Goal: Use online tool/utility: Utilize a website feature to perform a specific function

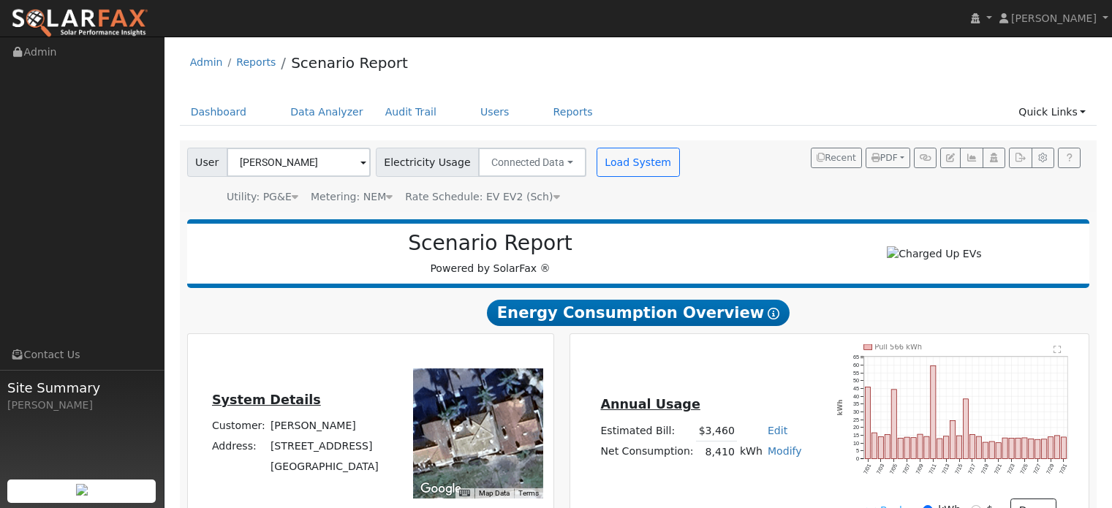
scroll to position [1181, 0]
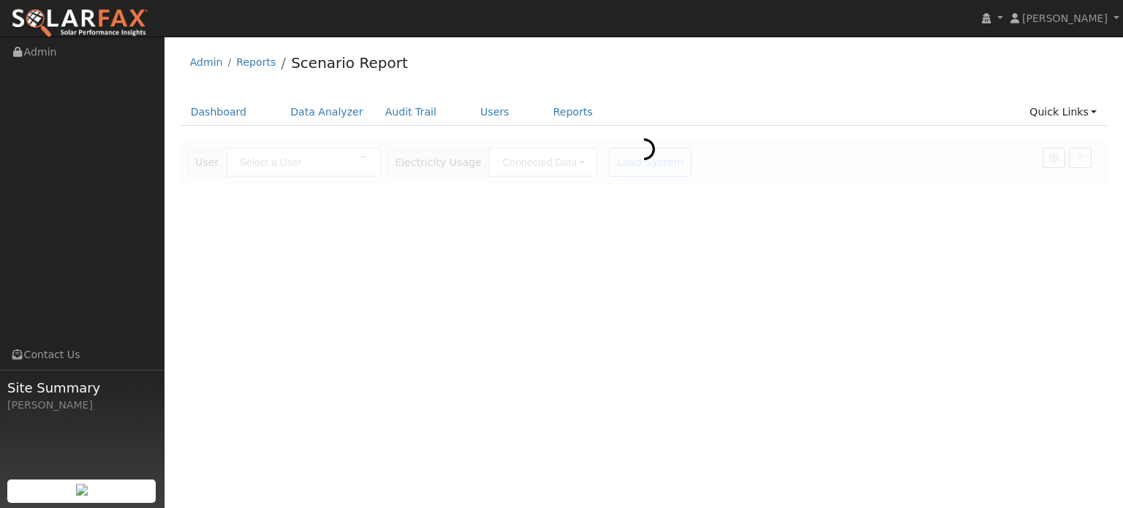
type input "[PERSON_NAME]"
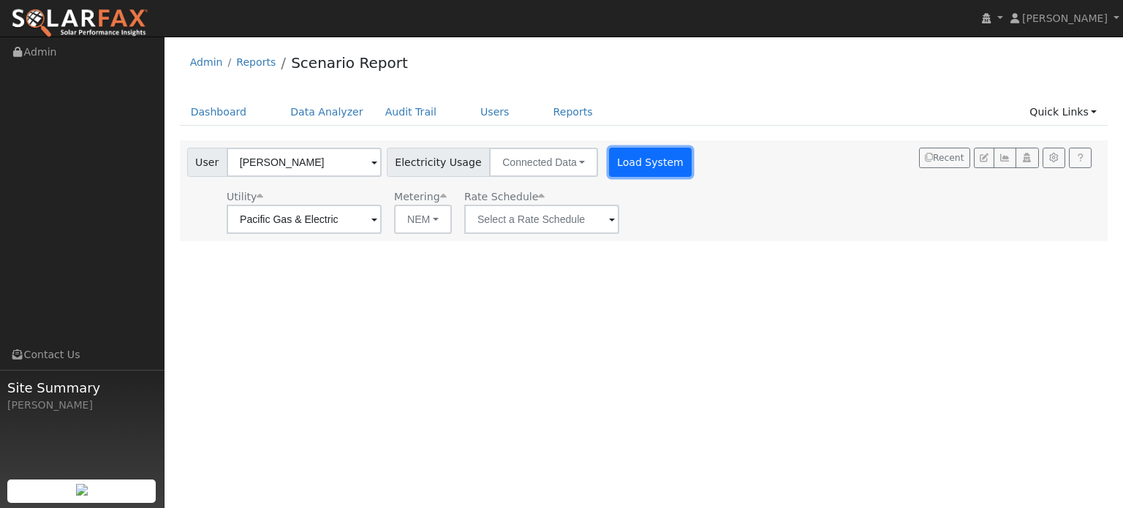
click at [621, 163] on button "Load System" at bounding box center [650, 162] width 83 height 29
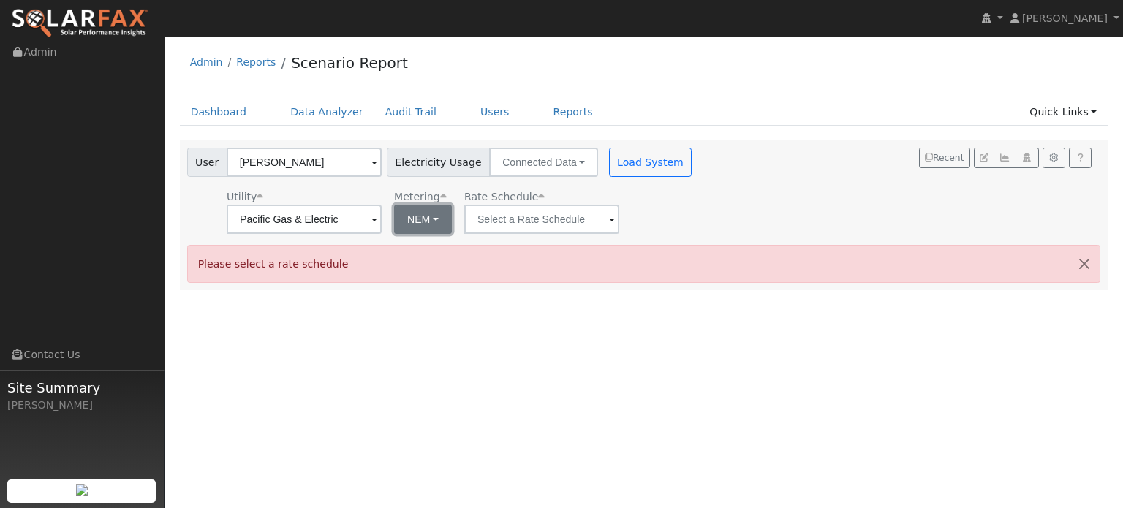
click at [436, 221] on button "NEM" at bounding box center [423, 219] width 58 height 29
click at [422, 211] on button "NEM" at bounding box center [423, 219] width 58 height 29
click at [382, 219] on input "text" at bounding box center [304, 219] width 155 height 29
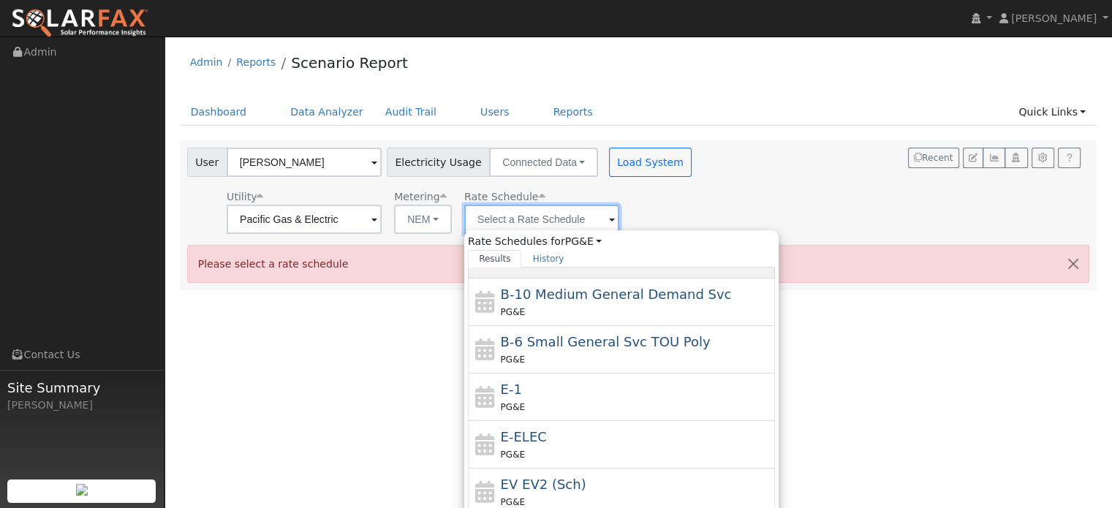
scroll to position [158, 0]
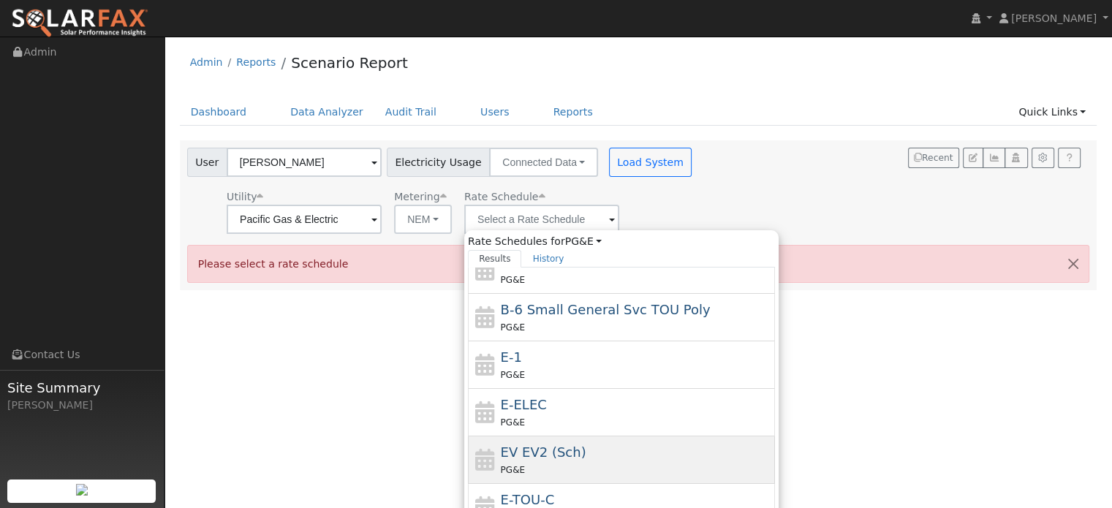
click at [559, 462] on div "PG&E" at bounding box center [636, 469] width 271 height 15
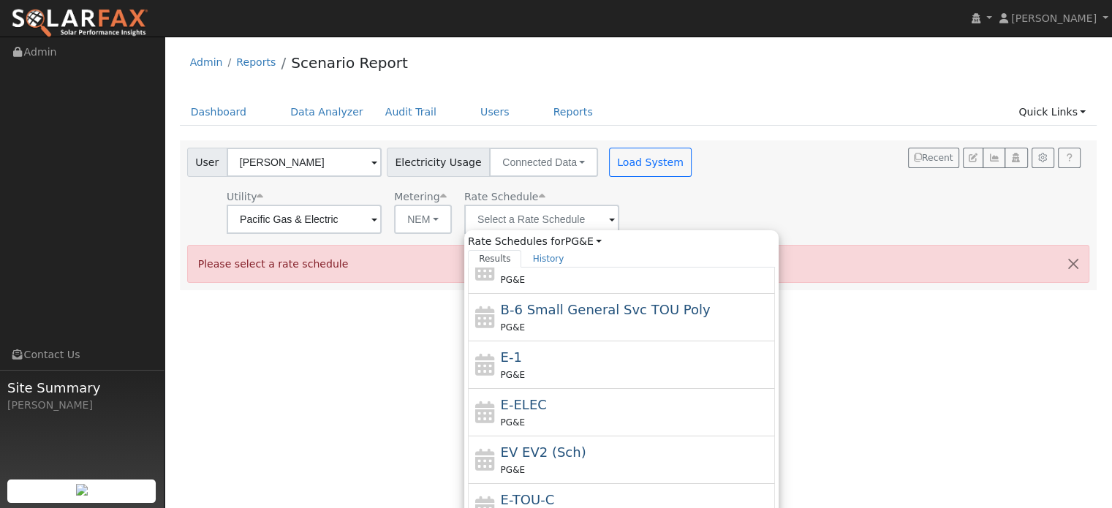
type input "EV EV2 (Sch)"
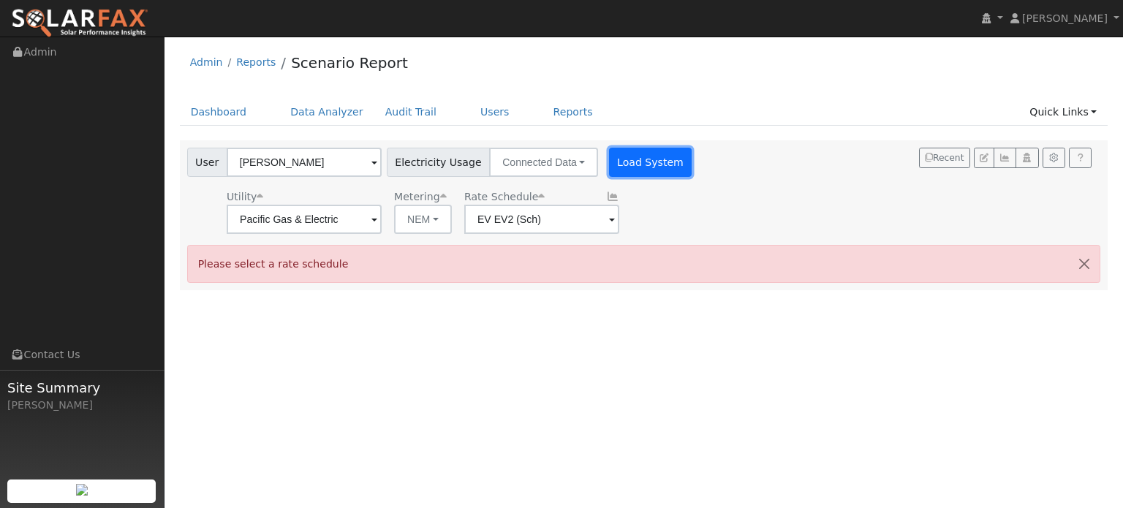
click at [632, 160] on button "Load System" at bounding box center [650, 162] width 83 height 29
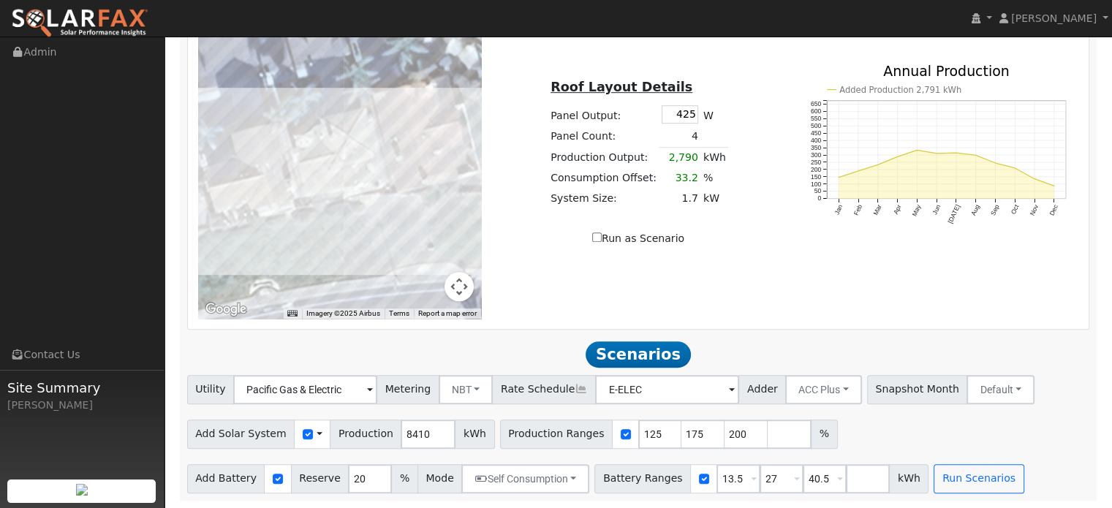
scroll to position [885, 0]
drag, startPoint x: 680, startPoint y: 113, endPoint x: 703, endPoint y: 120, distance: 23.8
click at [703, 120] on tr "Panel Output: 425 W" at bounding box center [638, 113] width 181 height 23
click at [770, 268] on div "← Move left → Move right ↑ Move up ↓ Move down + Zoom in - Zoom out Home Jump l…" at bounding box center [638, 154] width 897 height 329
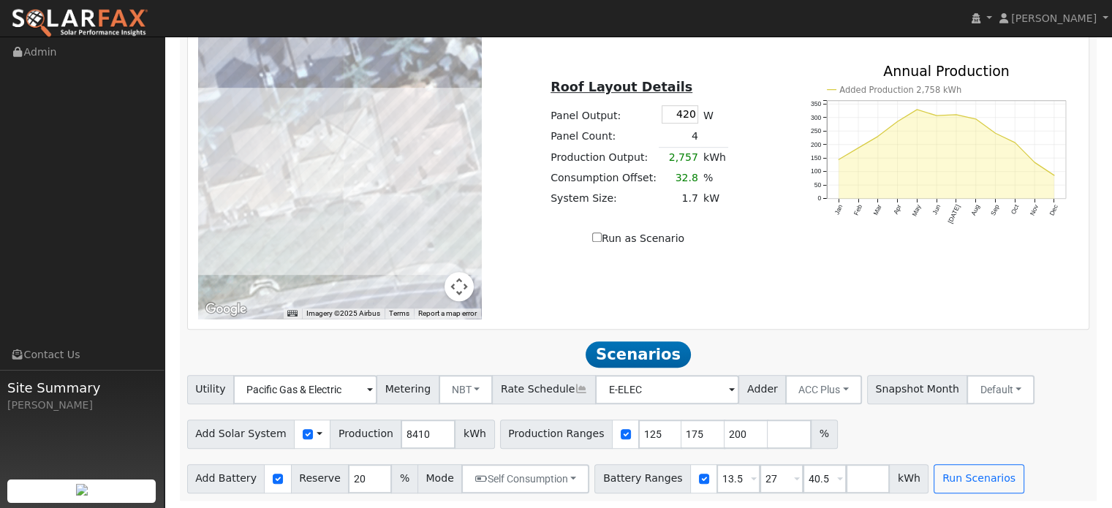
click at [685, 131] on td "4" at bounding box center [680, 136] width 42 height 21
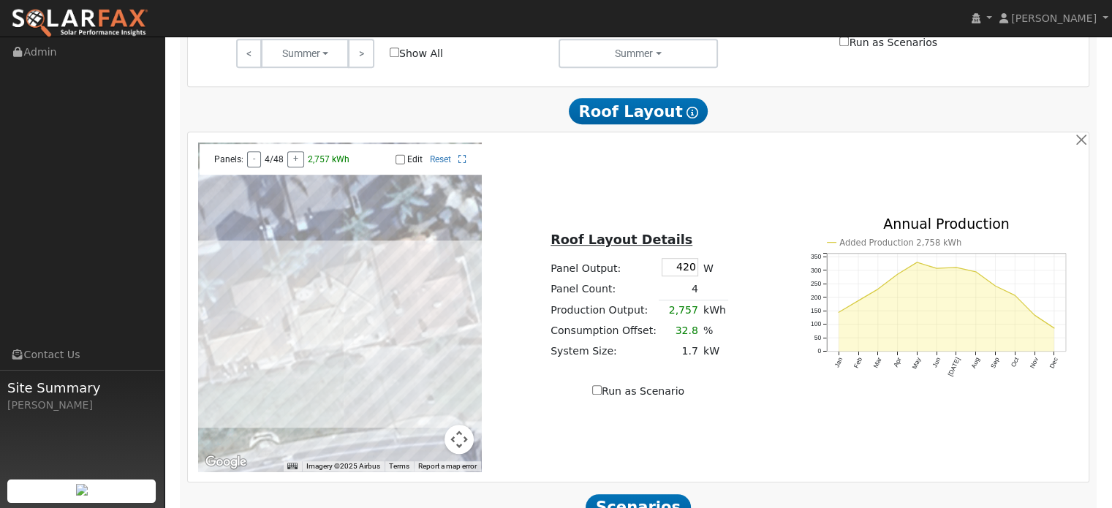
scroll to position [739, 0]
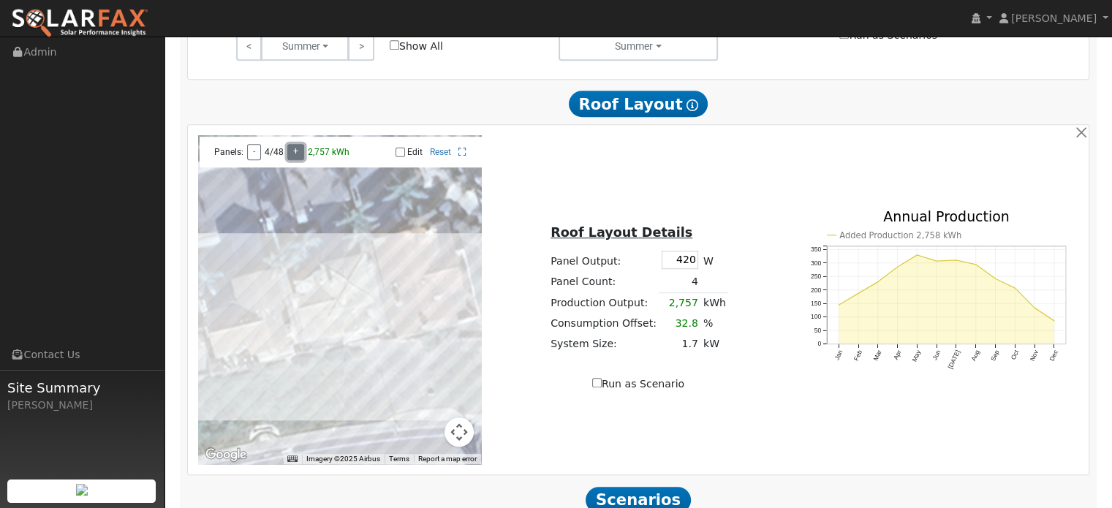
click at [295, 152] on button "+" at bounding box center [295, 152] width 17 height 16
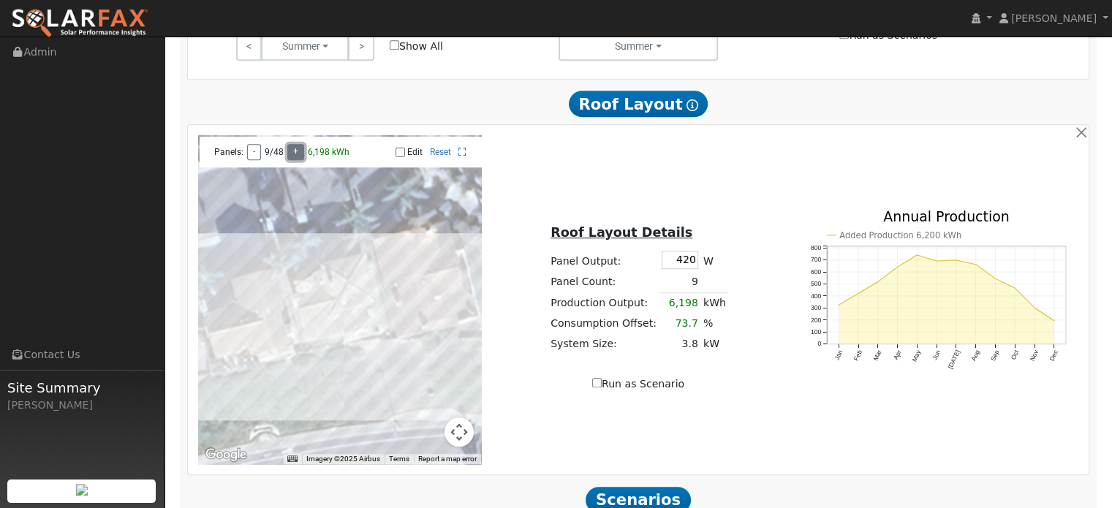
click at [295, 152] on button "+" at bounding box center [295, 152] width 17 height 16
click at [295, 152] on button "+" at bounding box center [301, 152] width 17 height 16
click at [301, 148] on button "+" at bounding box center [301, 152] width 17 height 16
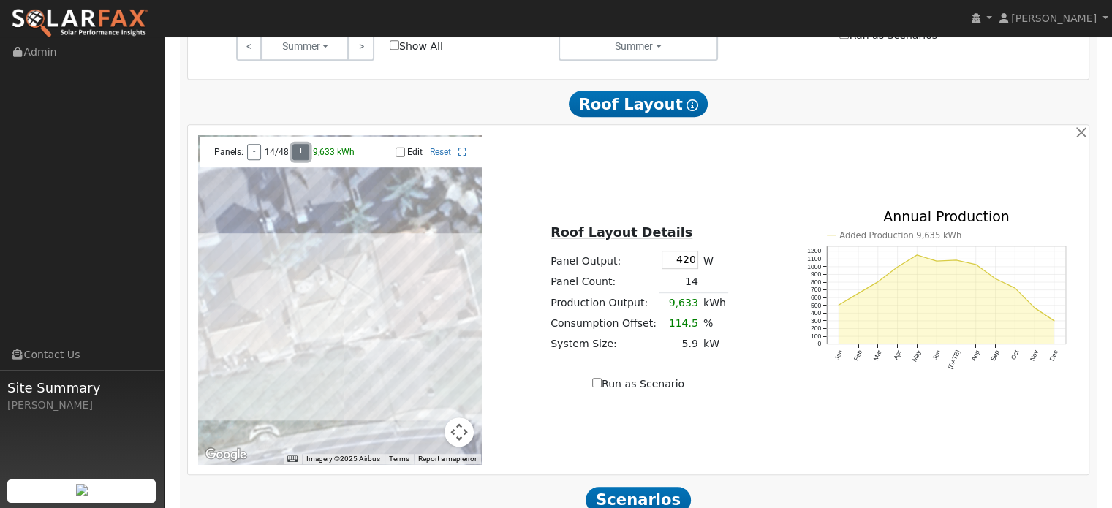
click at [301, 148] on button "+" at bounding box center [301, 152] width 17 height 16
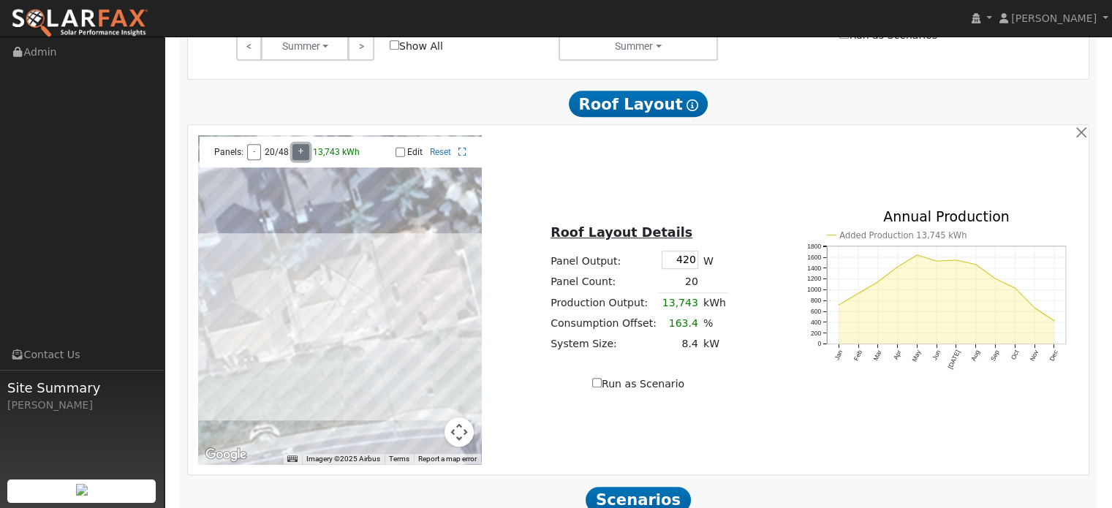
click at [301, 148] on button "+" at bounding box center [301, 152] width 17 height 16
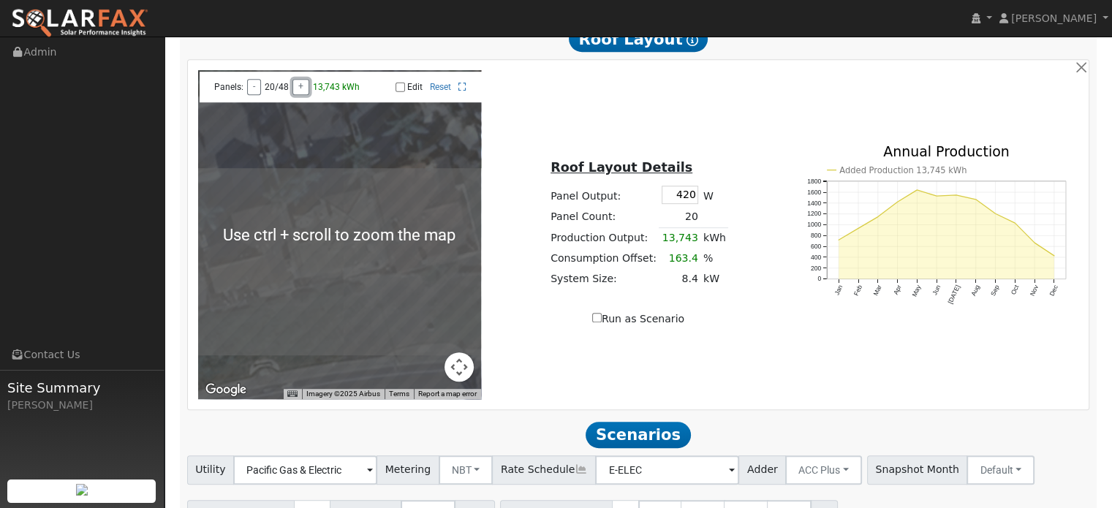
scroll to position [812, 0]
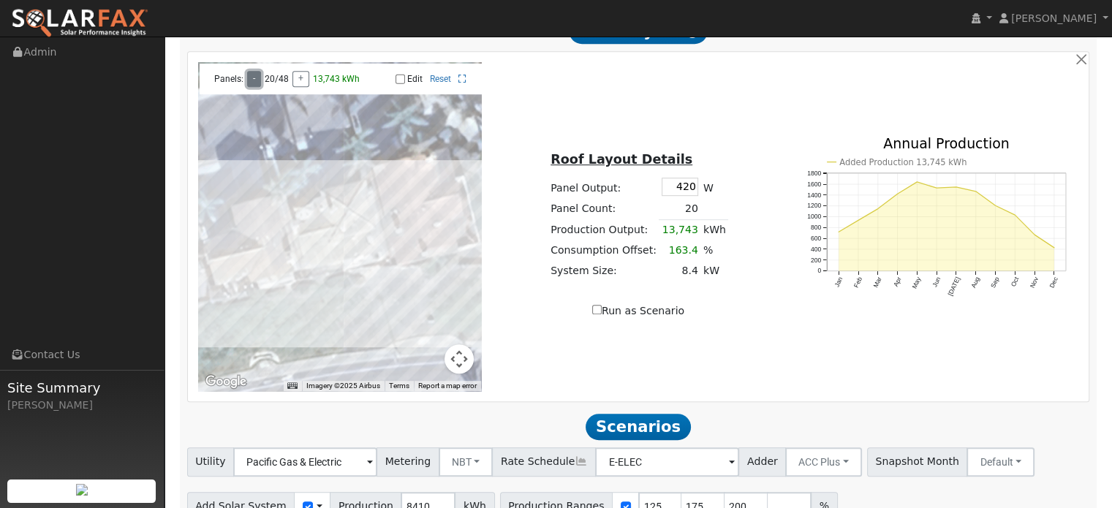
click at [252, 78] on button "-" at bounding box center [254, 79] width 14 height 16
click at [297, 78] on button "+" at bounding box center [301, 79] width 17 height 16
click at [253, 78] on button "-" at bounding box center [254, 79] width 14 height 16
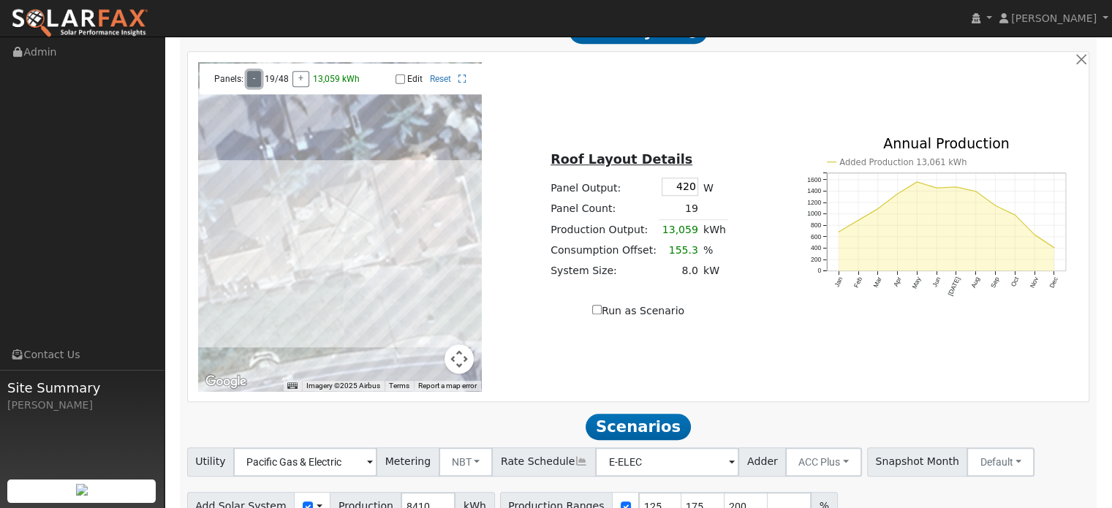
click at [253, 78] on button "-" at bounding box center [254, 79] width 14 height 16
click at [298, 78] on button "+" at bounding box center [301, 79] width 17 height 16
click at [254, 82] on button "-" at bounding box center [254, 79] width 14 height 16
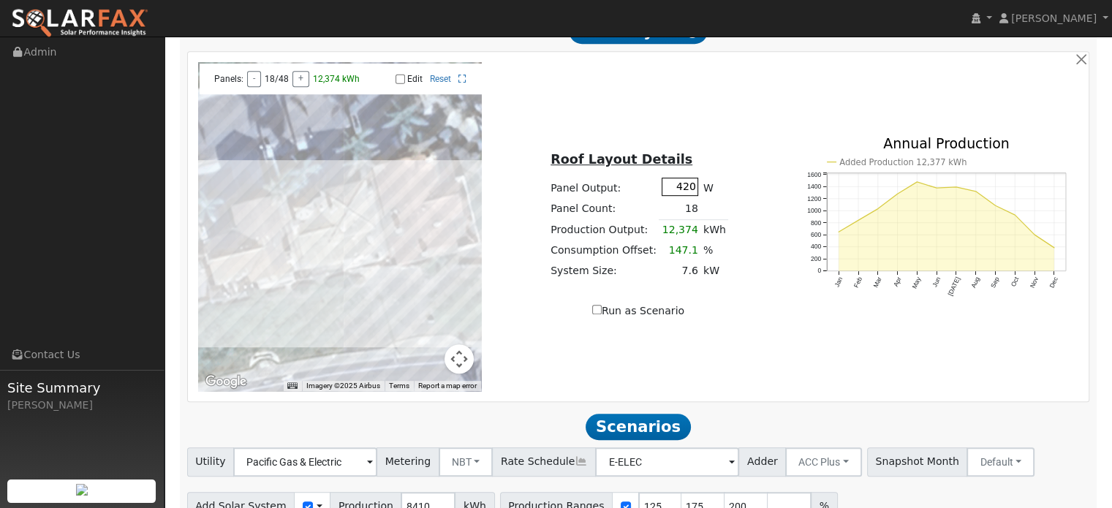
click at [688, 184] on input "420" at bounding box center [680, 187] width 37 height 18
type input "425"
click at [728, 154] on div "Roof Layout Details Panel Output: 425 W Panel Count: 4 Production Output: 2,790…" at bounding box center [638, 227] width 299 height 184
click at [295, 78] on button "+" at bounding box center [295, 79] width 17 height 16
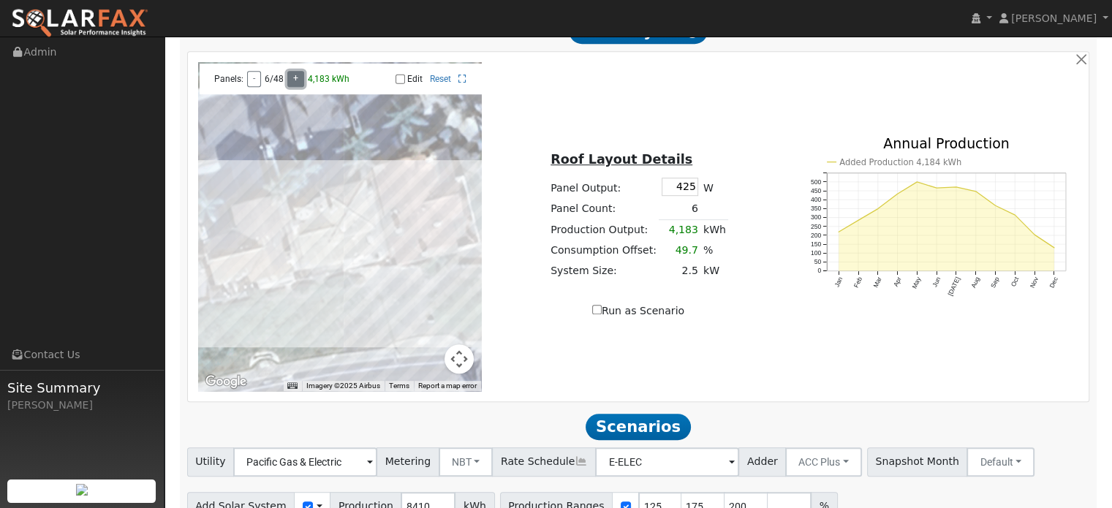
click at [295, 78] on button "+" at bounding box center [295, 79] width 17 height 16
click at [295, 78] on button "+" at bounding box center [301, 79] width 17 height 16
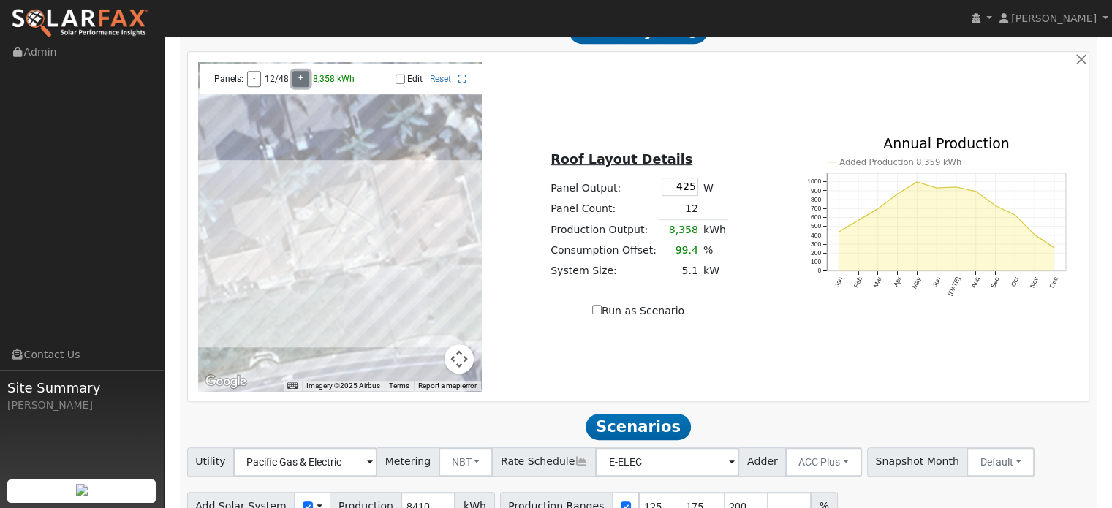
click at [295, 78] on button "+" at bounding box center [301, 79] width 17 height 16
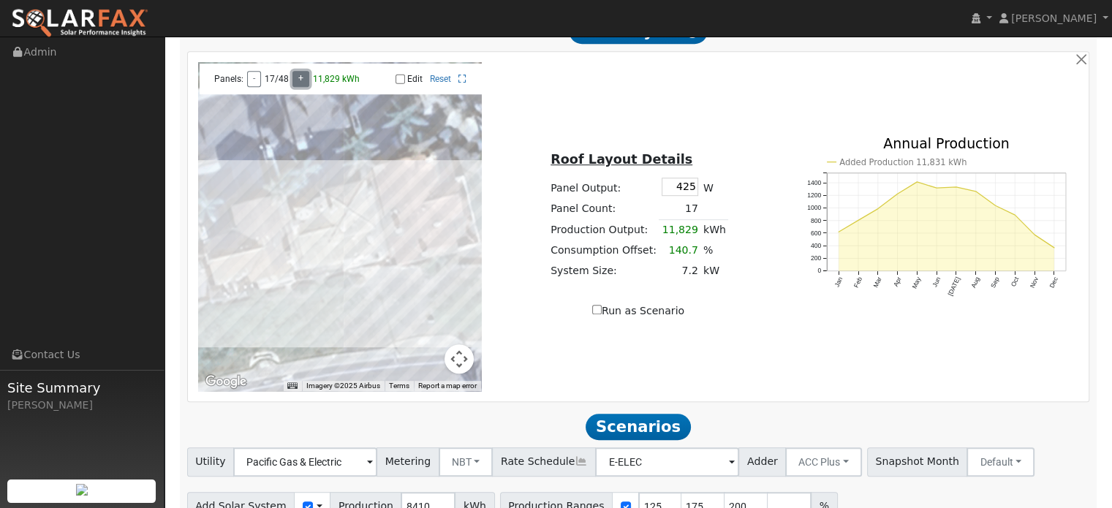
click at [295, 78] on button "+" at bounding box center [301, 79] width 17 height 16
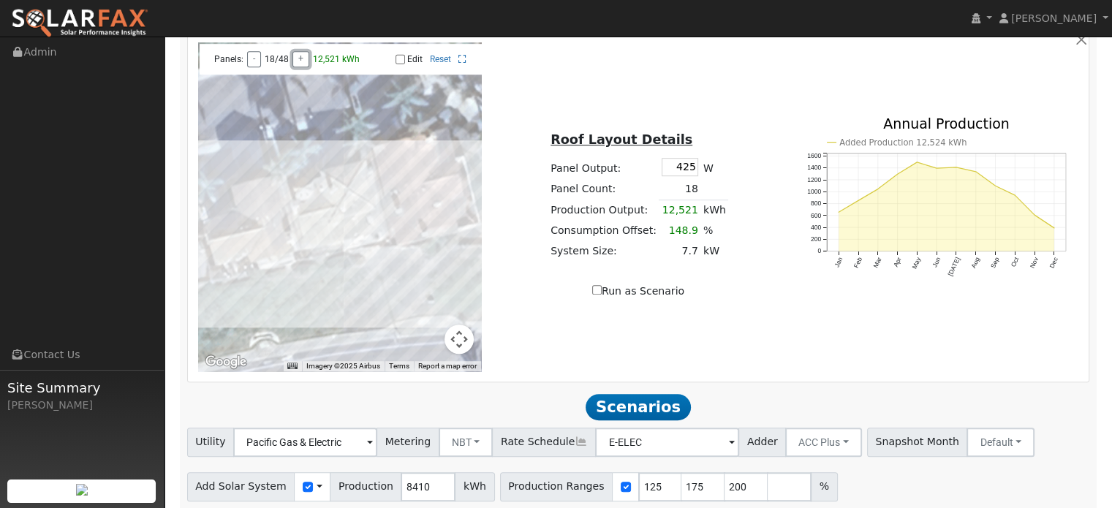
scroll to position [832, 0]
click at [602, 287] on input "Run as Scenario" at bounding box center [597, 289] width 10 height 10
checkbox input "true"
type input "12521"
type input "100"
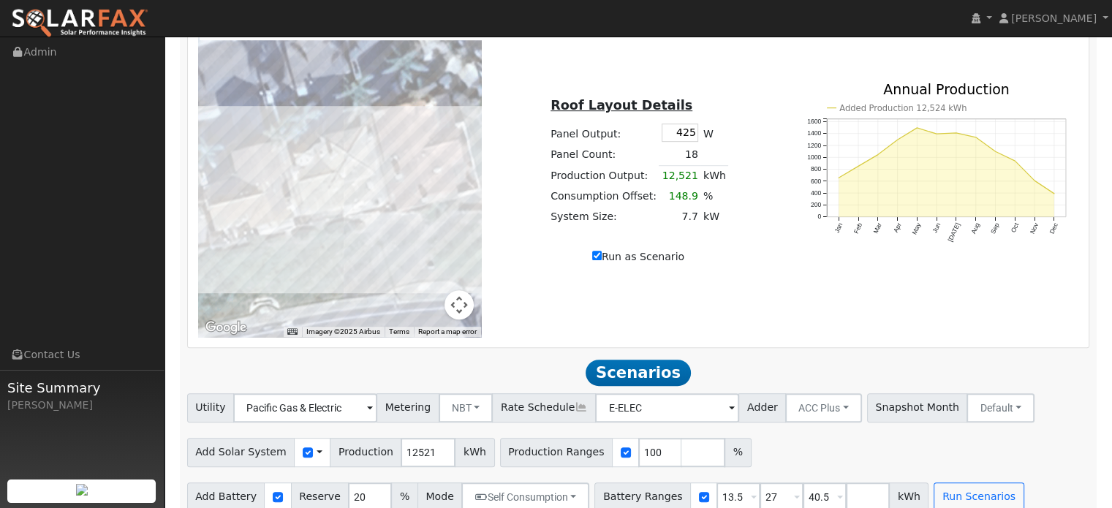
scroll to position [885, 0]
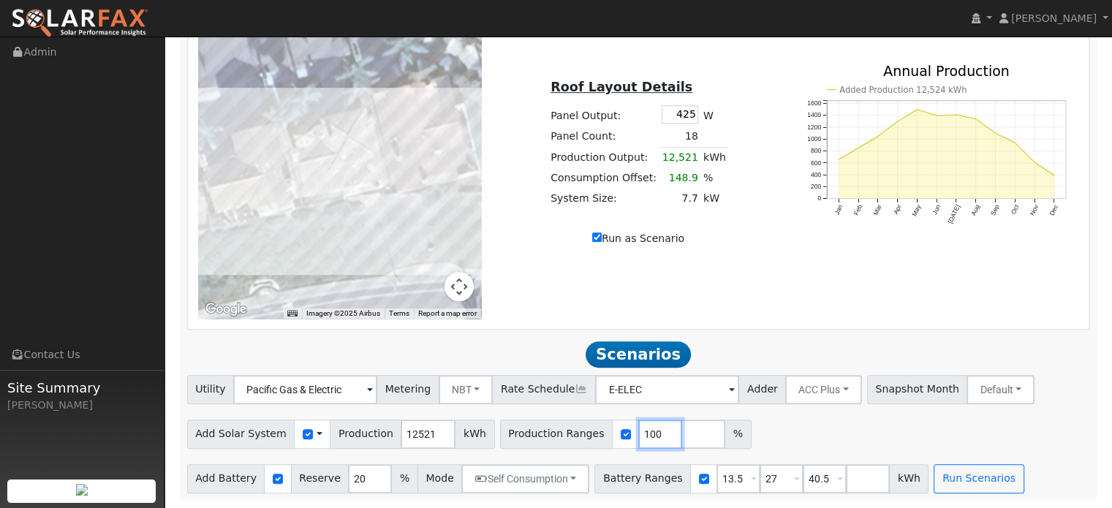
drag, startPoint x: 630, startPoint y: 431, endPoint x: 614, endPoint y: 431, distance: 16.1
click at [638, 431] on input "100" at bounding box center [660, 434] width 44 height 29
type input "150"
click at [766, 434] on div "Add Solar System Use CSV Data Production 12521 kWh Production Ranges 150 %" at bounding box center [638, 432] width 908 height 34
drag, startPoint x: 715, startPoint y: 477, endPoint x: 685, endPoint y: 477, distance: 30.0
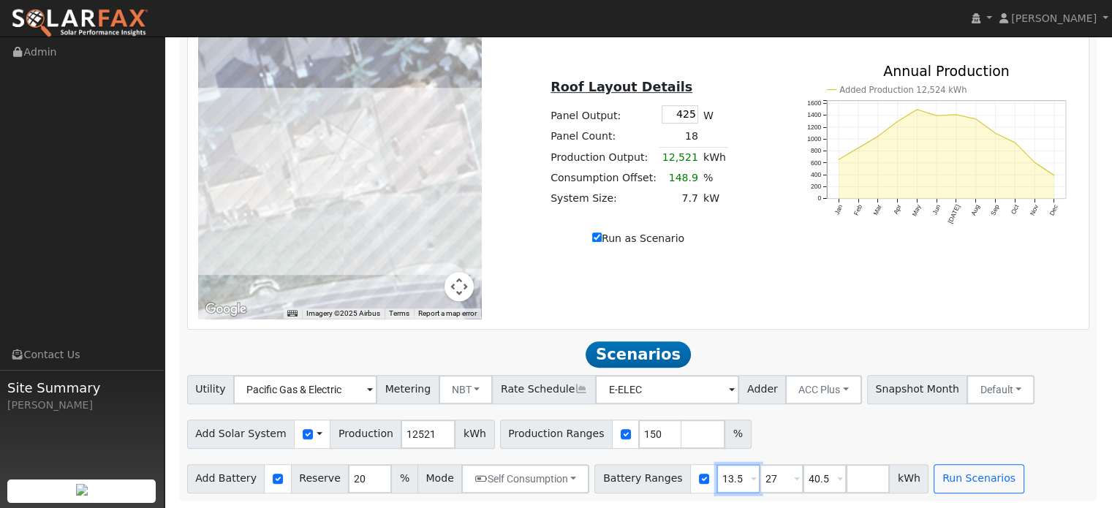
click at [685, 477] on div "Battery Ranges 13.5 Overrides Reserve % Mode None None Self Consumption Peak Sa…" at bounding box center [762, 478] width 334 height 29
type input "27"
type input "40.5"
type input "27"
drag, startPoint x: 756, startPoint y: 479, endPoint x: 740, endPoint y: 480, distance: 16.2
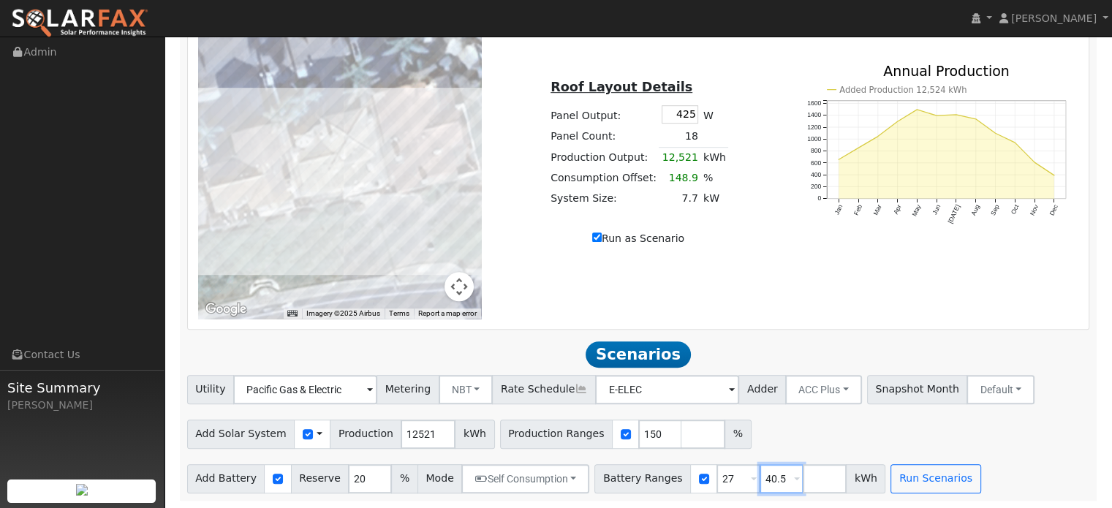
click at [760, 480] on input "40.5" at bounding box center [782, 478] width 44 height 29
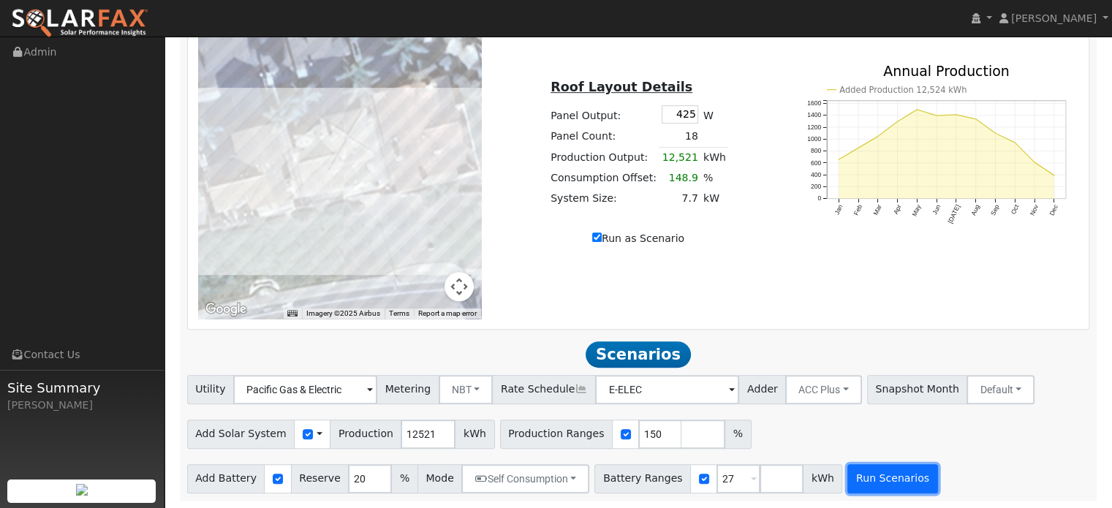
click at [856, 482] on button "Run Scenarios" at bounding box center [893, 478] width 90 height 29
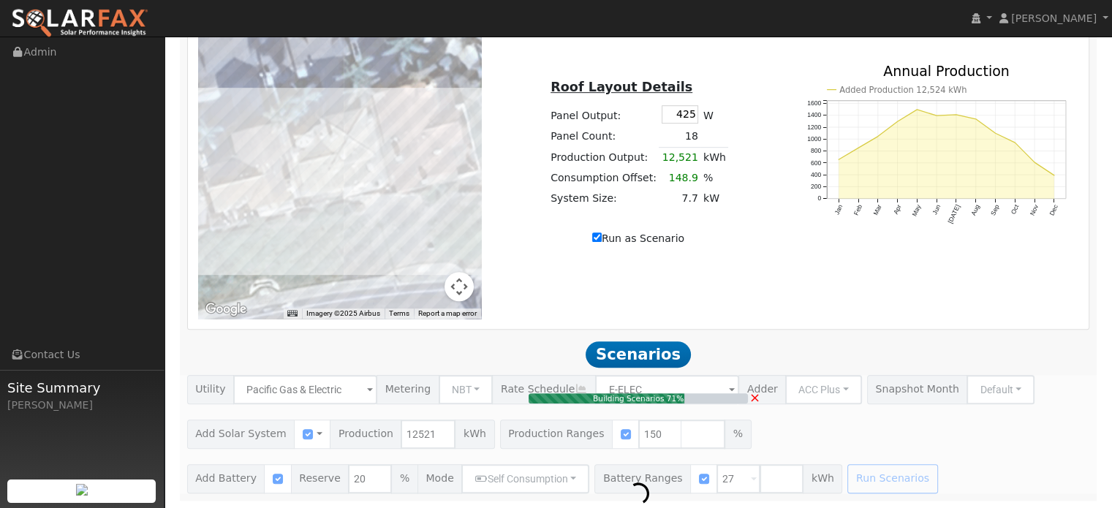
type input "12.5"
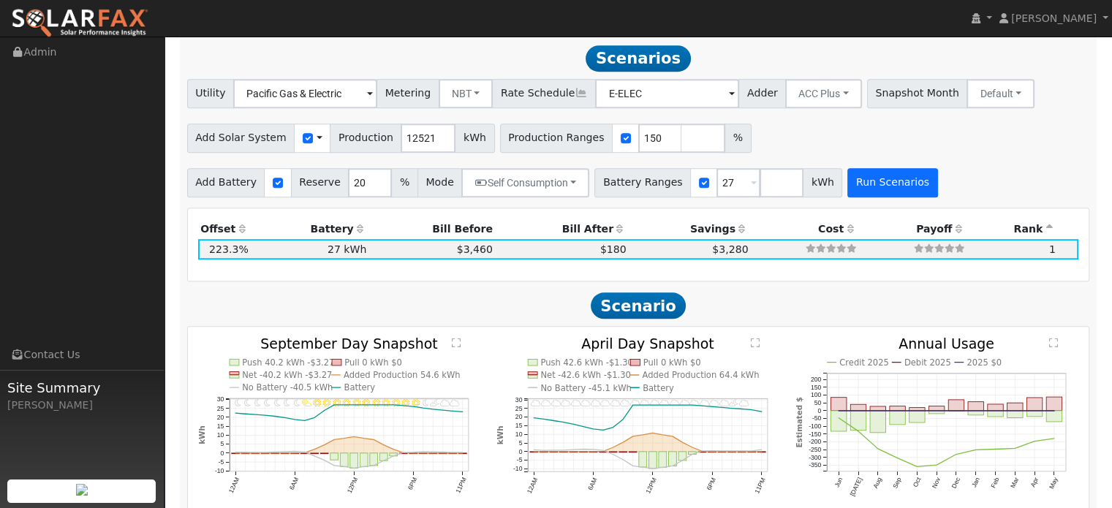
scroll to position [1181, 0]
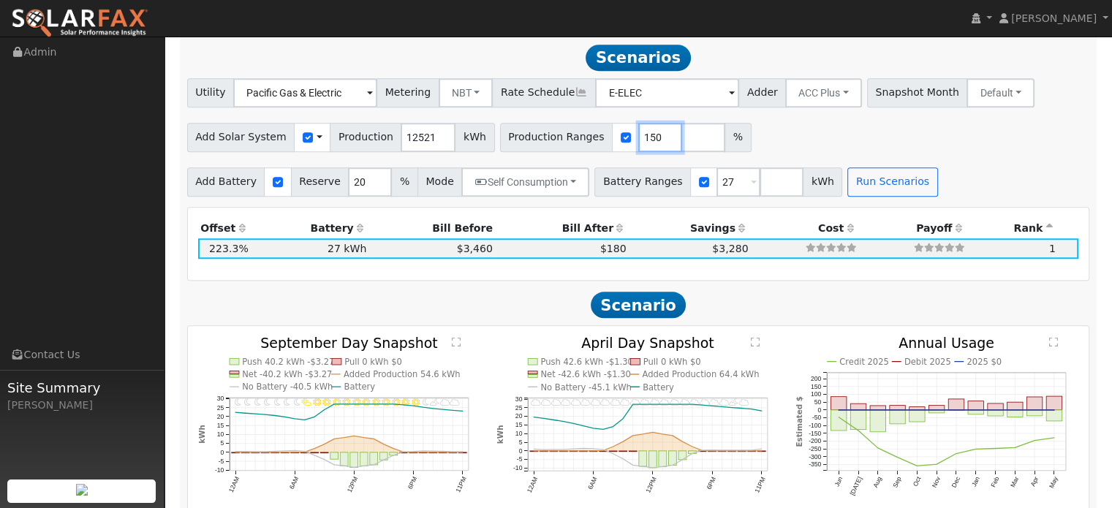
drag, startPoint x: 633, startPoint y: 134, endPoint x: 606, endPoint y: 132, distance: 26.4
click at [606, 132] on div "Production Ranges 150 %" at bounding box center [626, 137] width 252 height 29
type input "100"
click at [760, 184] on input "number" at bounding box center [782, 181] width 44 height 29
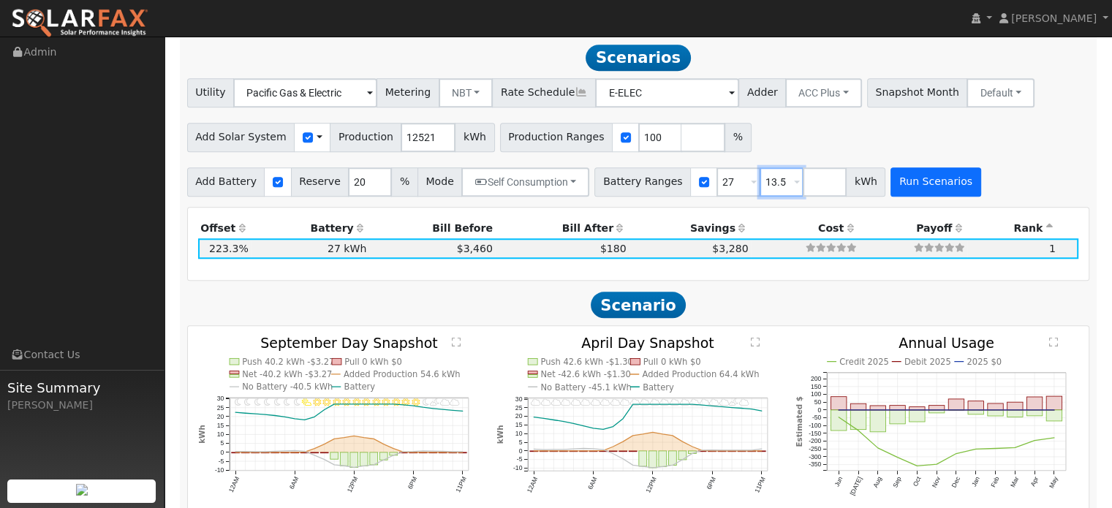
type input "13.5"
type input "27"
click at [912, 189] on button "Run Scenarios" at bounding box center [936, 181] width 90 height 29
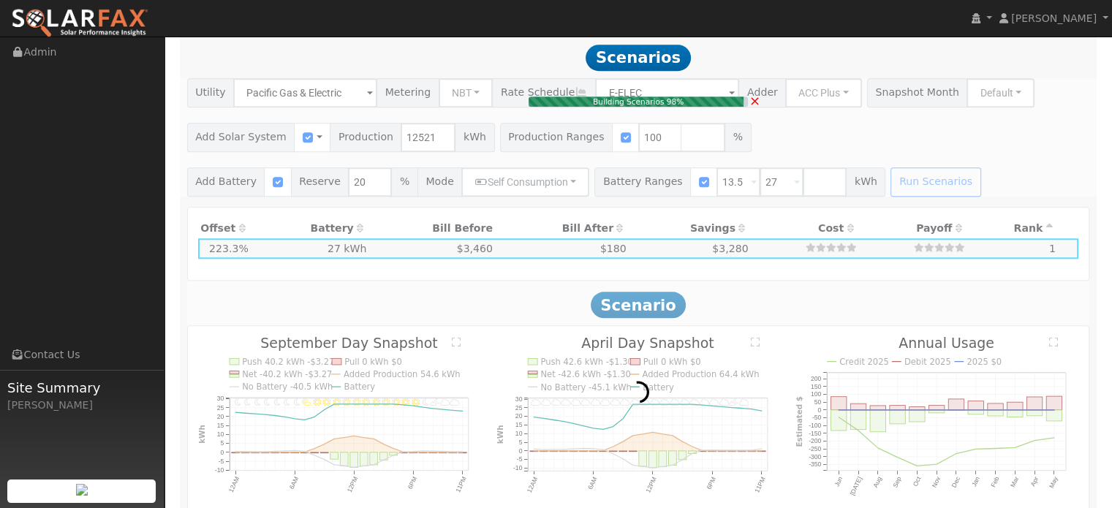
type input "7.7"
type input "$26,950"
type input "$16,200"
type input "$12,945"
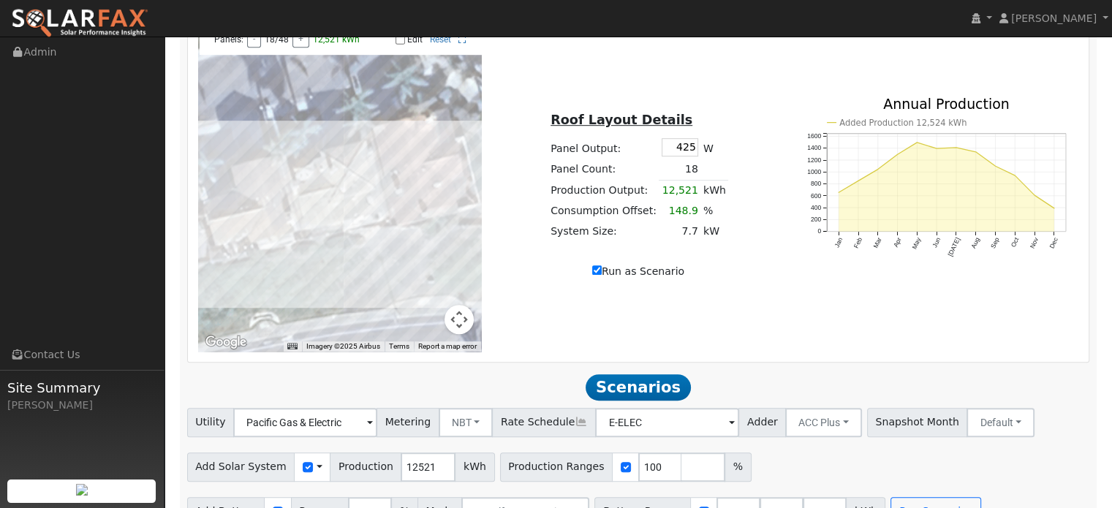
scroll to position [828, 0]
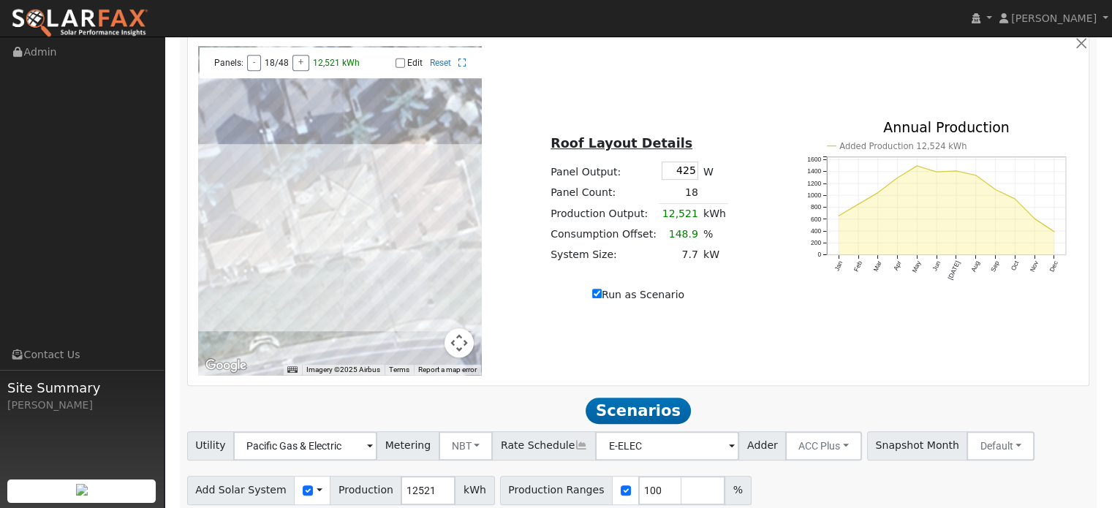
click at [599, 292] on input "Run as Scenario" at bounding box center [597, 294] width 10 height 10
checkbox input "false"
type input "8410"
type input "125"
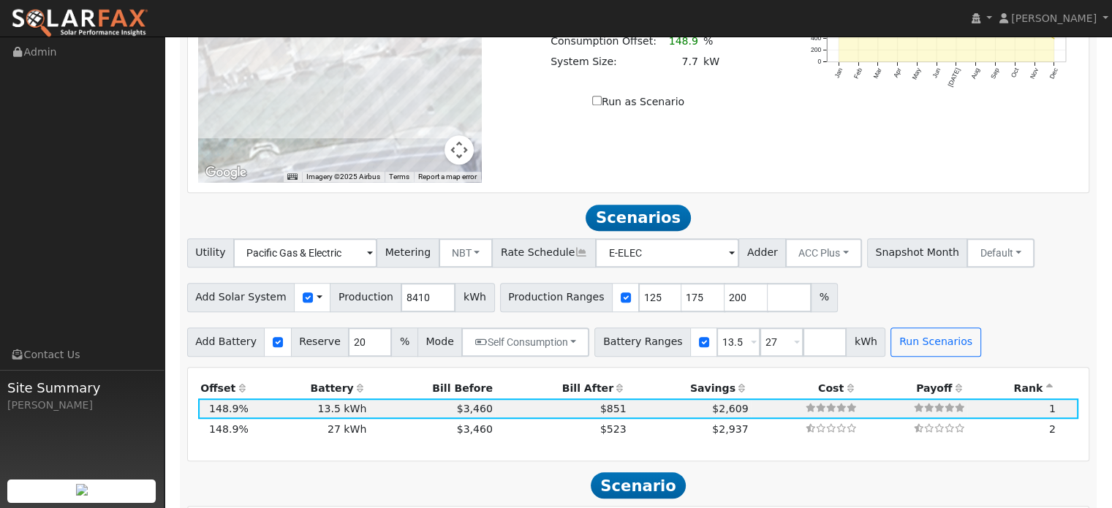
scroll to position [1047, 0]
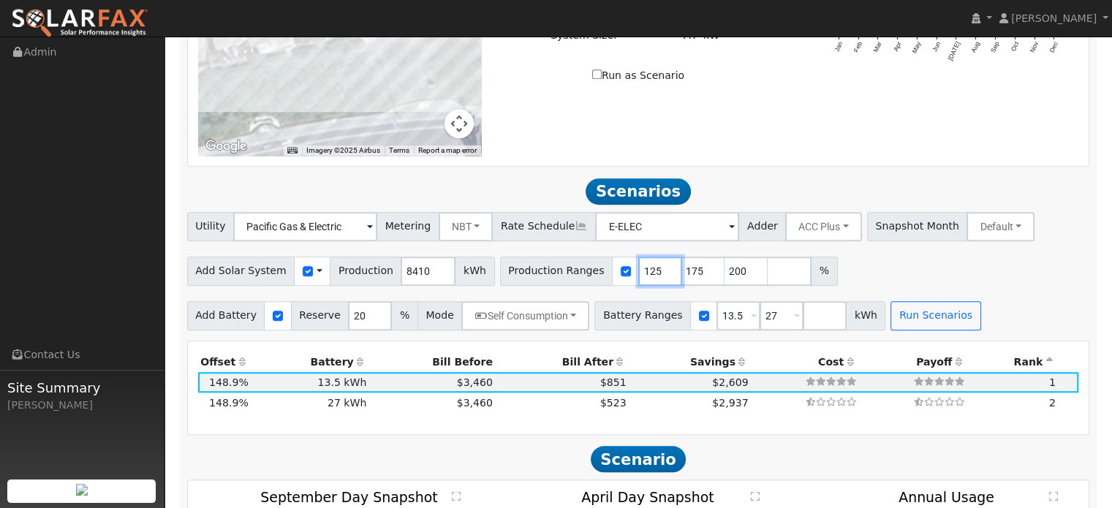
drag, startPoint x: 630, startPoint y: 274, endPoint x: 617, endPoint y: 274, distance: 13.2
click at [638, 274] on input "125" at bounding box center [660, 271] width 44 height 29
click at [682, 266] on input "175" at bounding box center [704, 271] width 44 height 29
drag, startPoint x: 672, startPoint y: 271, endPoint x: 652, endPoint y: 268, distance: 20.0
click at [682, 268] on input "175" at bounding box center [704, 271] width 44 height 29
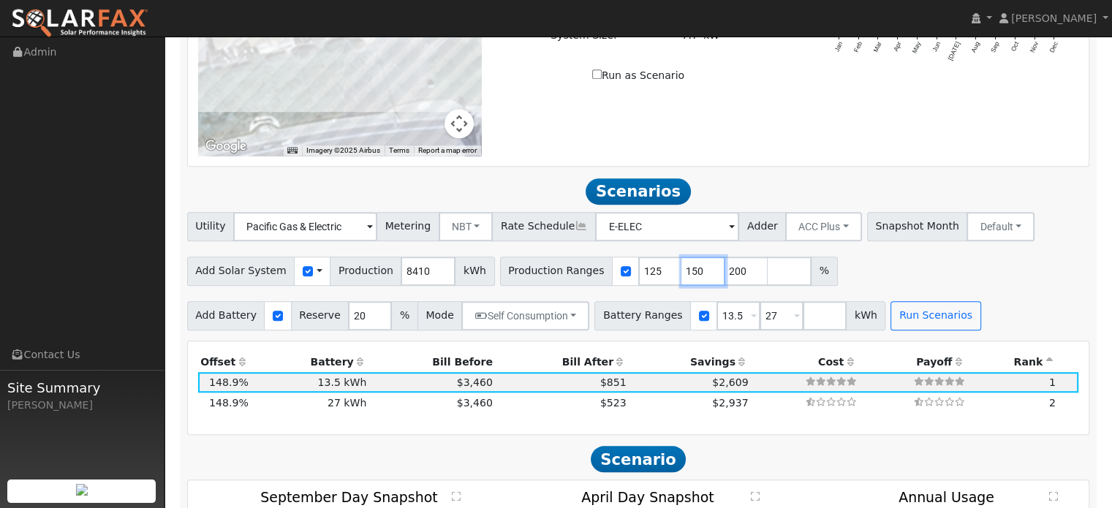
type input "150"
drag, startPoint x: 715, startPoint y: 274, endPoint x: 696, endPoint y: 272, distance: 18.3
click at [725, 273] on input "200" at bounding box center [747, 271] width 44 height 29
click at [864, 268] on div "Add Solar System Use CSV Data Production 8410 kWh Production Ranges 125 150 %" at bounding box center [638, 269] width 908 height 34
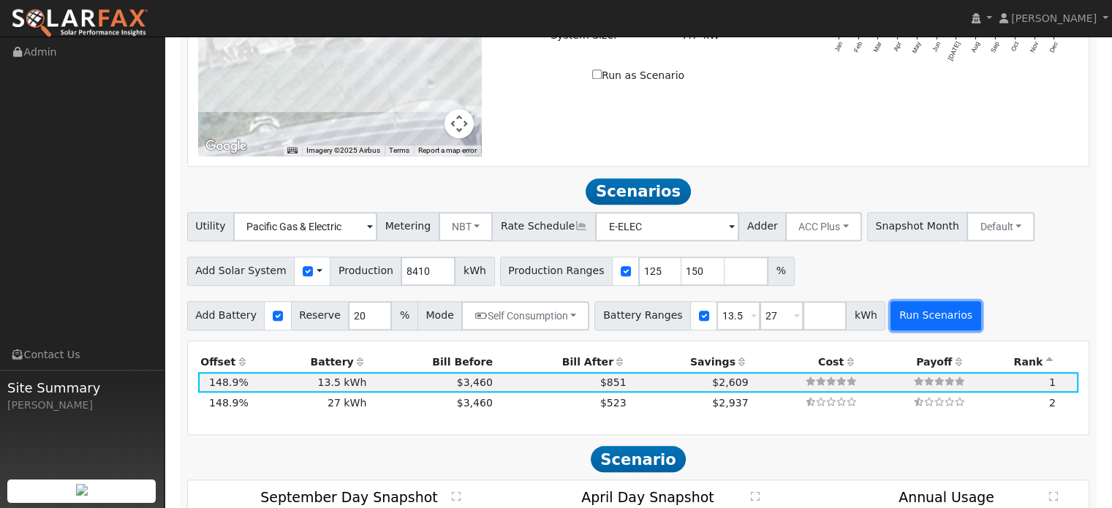
click at [910, 318] on button "Run Scenarios" at bounding box center [936, 315] width 90 height 29
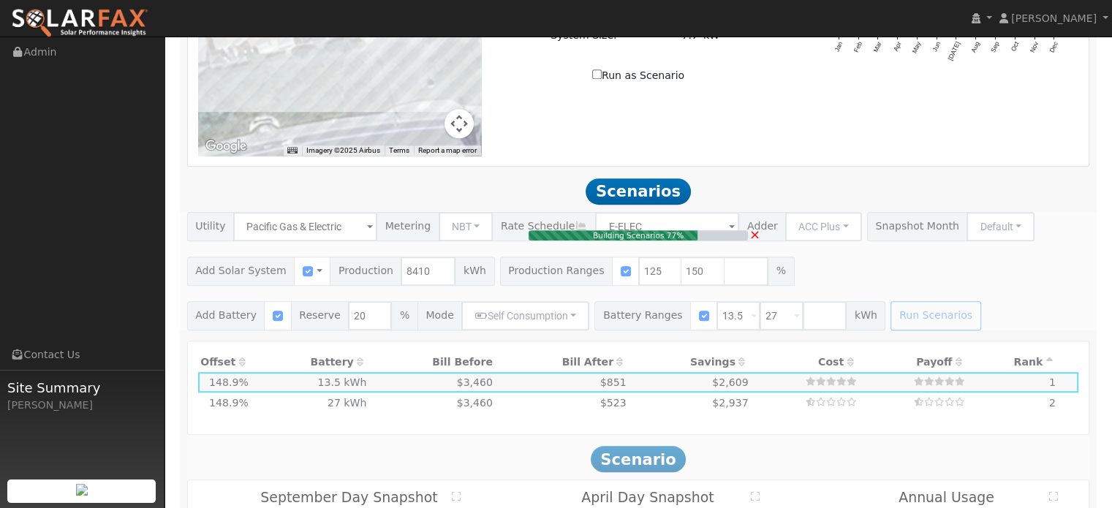
type input "7.0"
type input "$24,528"
type input "$12,218"
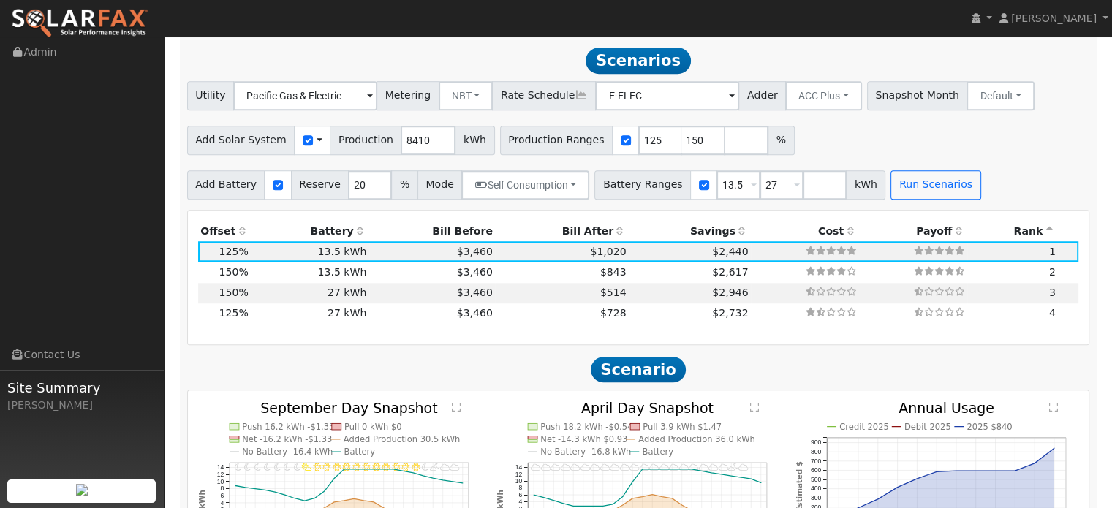
scroll to position [1181, 0]
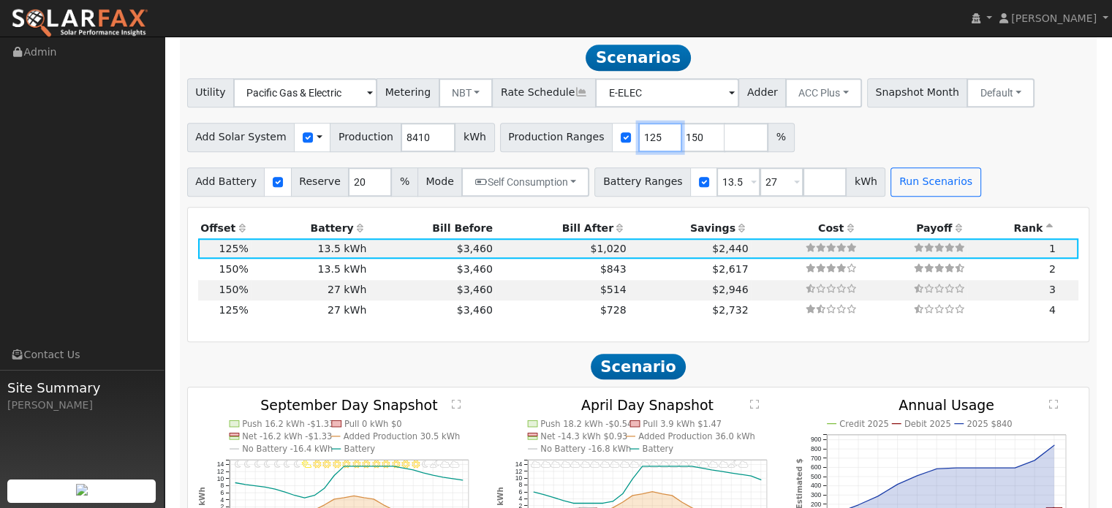
drag, startPoint x: 631, startPoint y: 137, endPoint x: 613, endPoint y: 134, distance: 18.6
click at [638, 134] on input "125" at bounding box center [660, 137] width 44 height 29
type input "150"
drag, startPoint x: 673, startPoint y: 137, endPoint x: 655, endPoint y: 135, distance: 17.8
click at [682, 135] on input "150" at bounding box center [704, 137] width 44 height 29
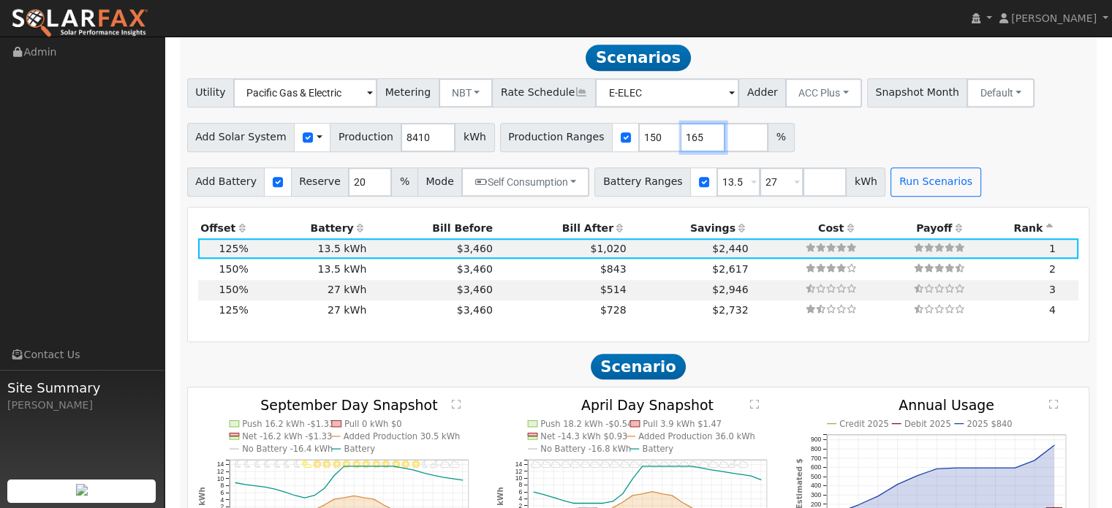
type input "165"
click at [638, 141] on input "150" at bounding box center [660, 137] width 44 height 29
type input "154"
click at [682, 137] on input "165" at bounding box center [704, 137] width 44 height 29
type input "166"
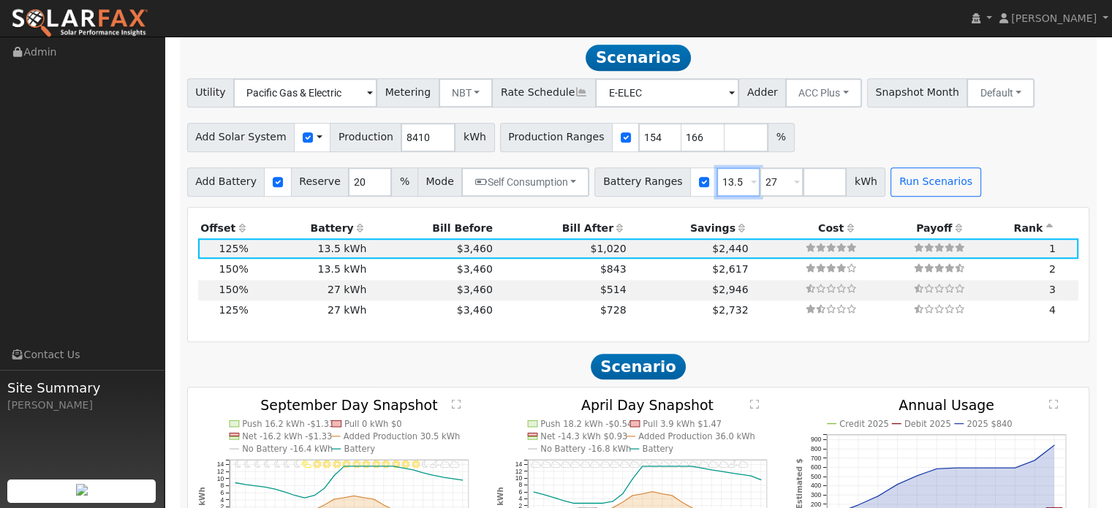
drag, startPoint x: 717, startPoint y: 186, endPoint x: 699, endPoint y: 181, distance: 19.2
click at [717, 181] on input "13.5" at bounding box center [739, 181] width 44 height 29
type input "27"
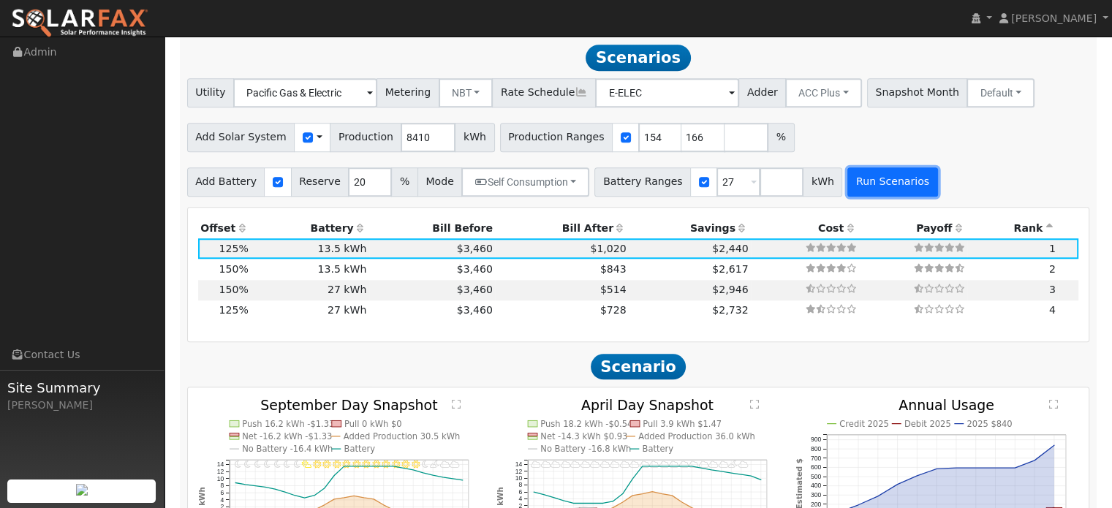
click at [853, 184] on button "Run Scenarios" at bounding box center [893, 181] width 90 height 29
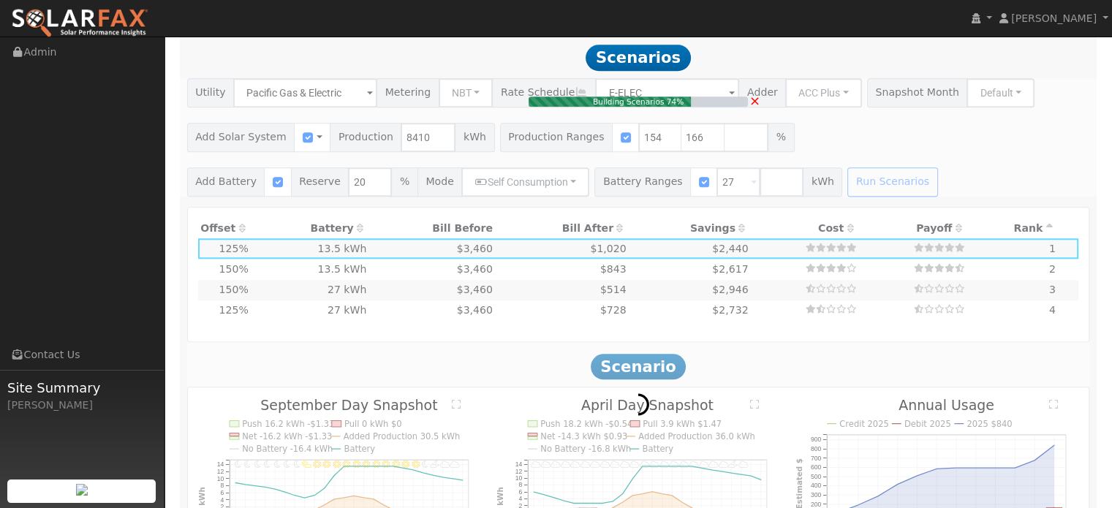
type input "8.6"
type input "$30,219"
type input "$32,400"
type input "$18,786"
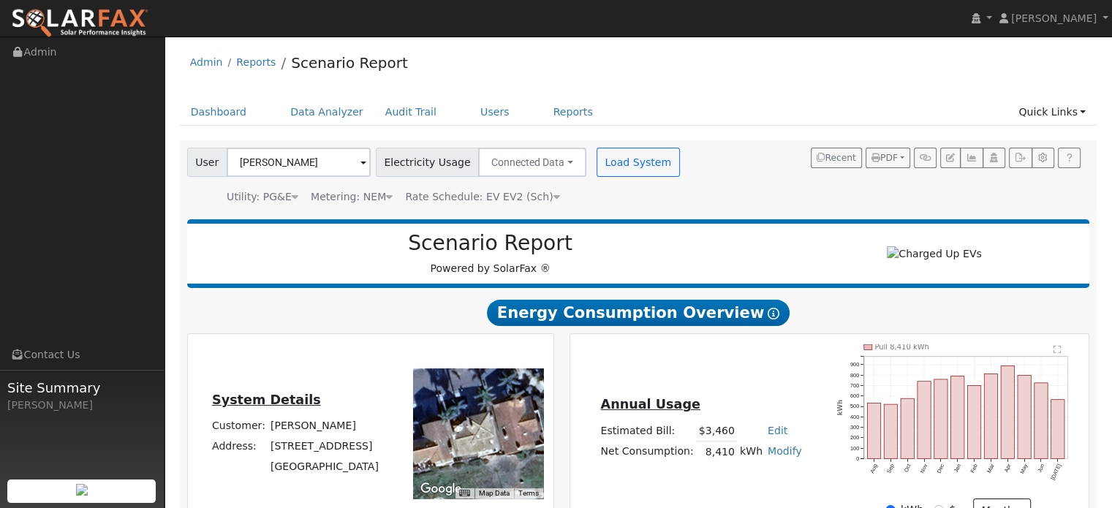
scroll to position [73, 0]
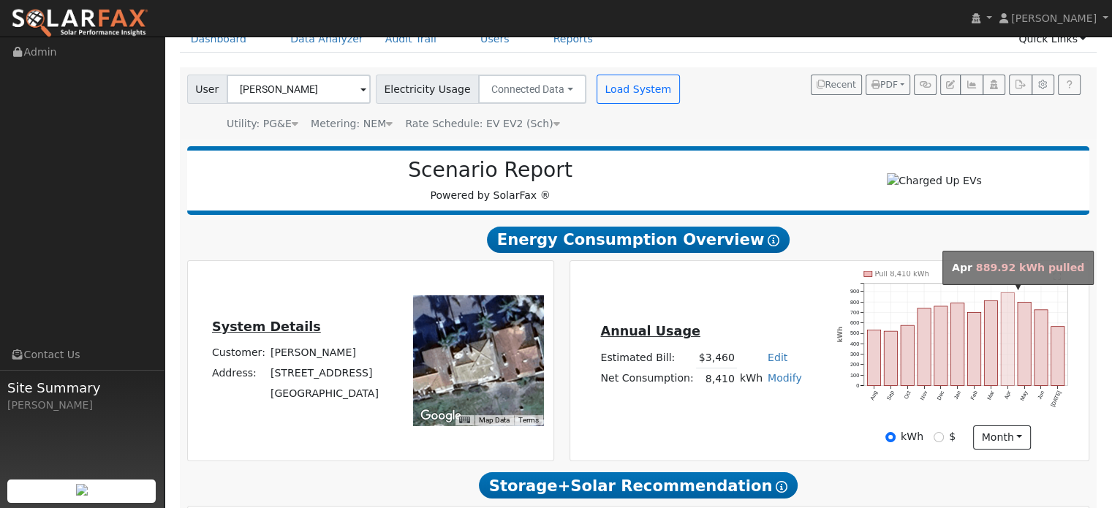
click at [1008, 338] on rect "onclick=""" at bounding box center [1007, 339] width 13 height 93
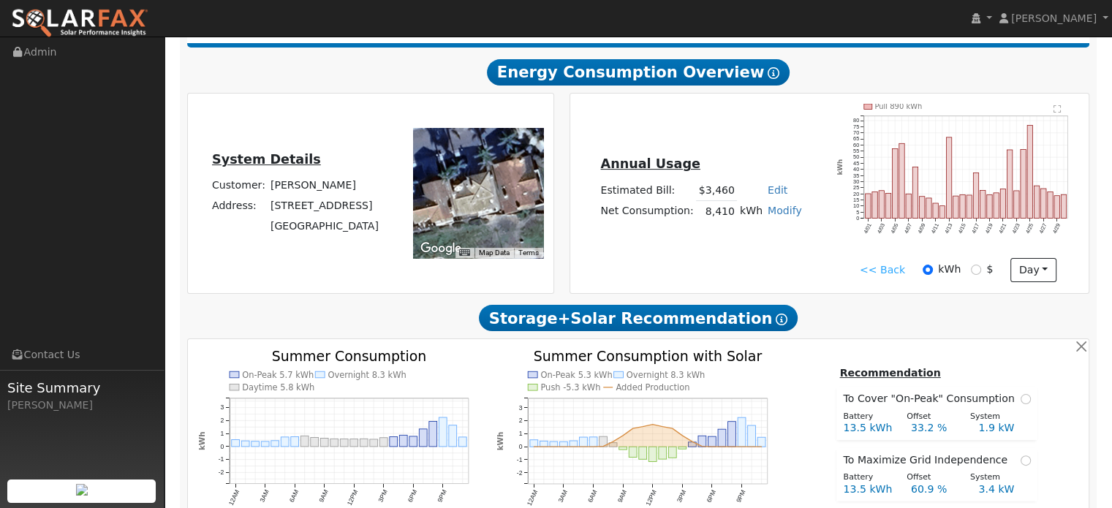
scroll to position [146, 0]
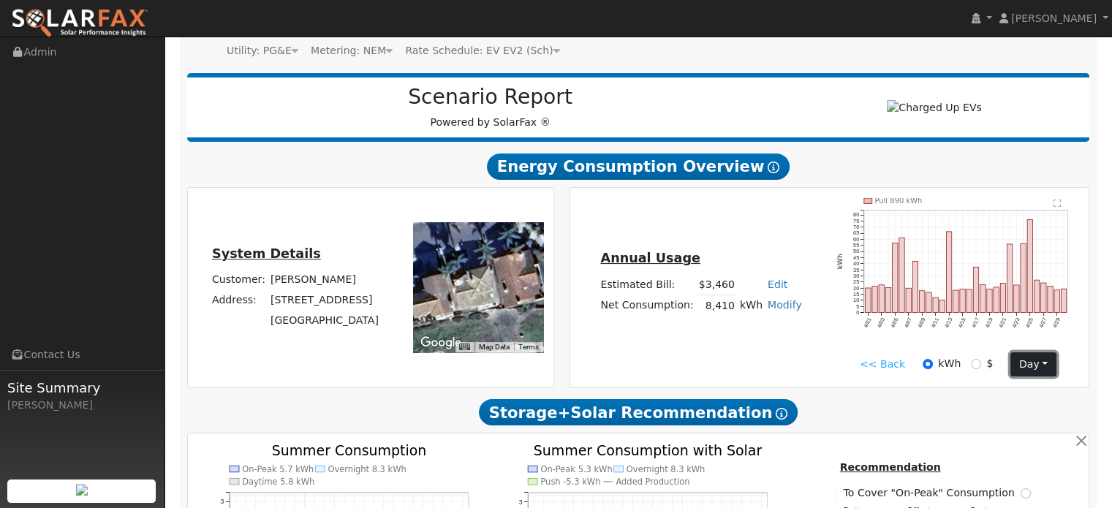
click at [1036, 359] on button "day" at bounding box center [1033, 364] width 45 height 25
click at [1044, 390] on link "Hour" at bounding box center [1062, 394] width 102 height 20
